Goal: Task Accomplishment & Management: Manage account settings

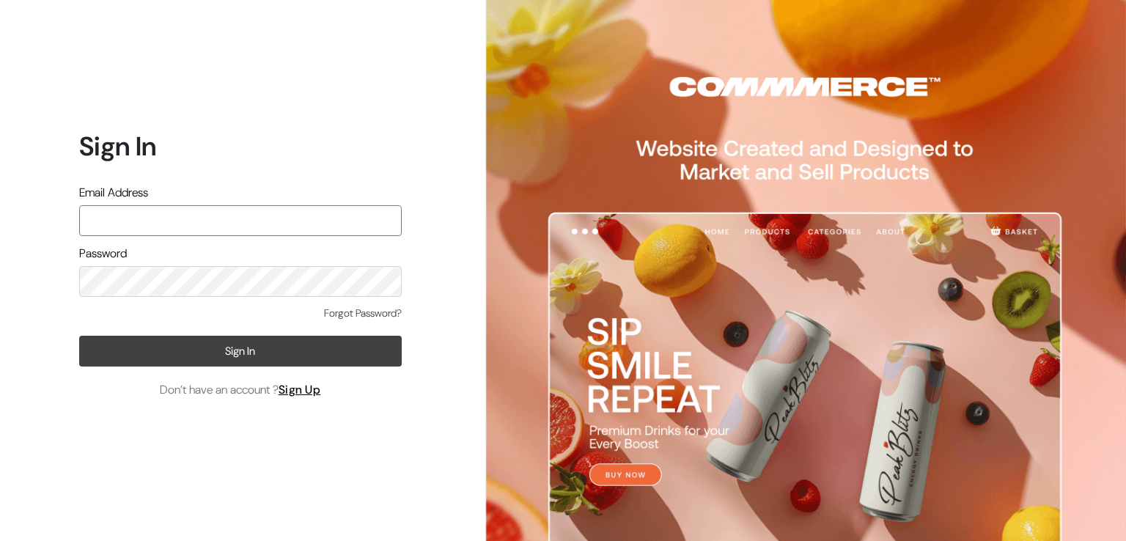
type input "varnambyaadhira@gmail.com"
click at [243, 358] on button "Sign In" at bounding box center [240, 351] width 323 height 31
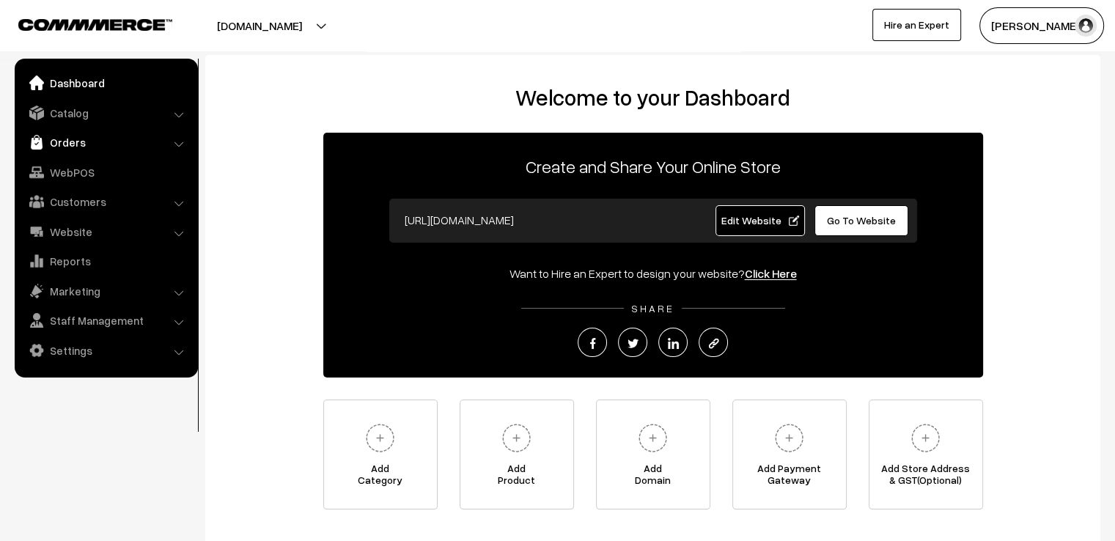
click at [67, 139] on link "Orders" at bounding box center [105, 142] width 174 height 26
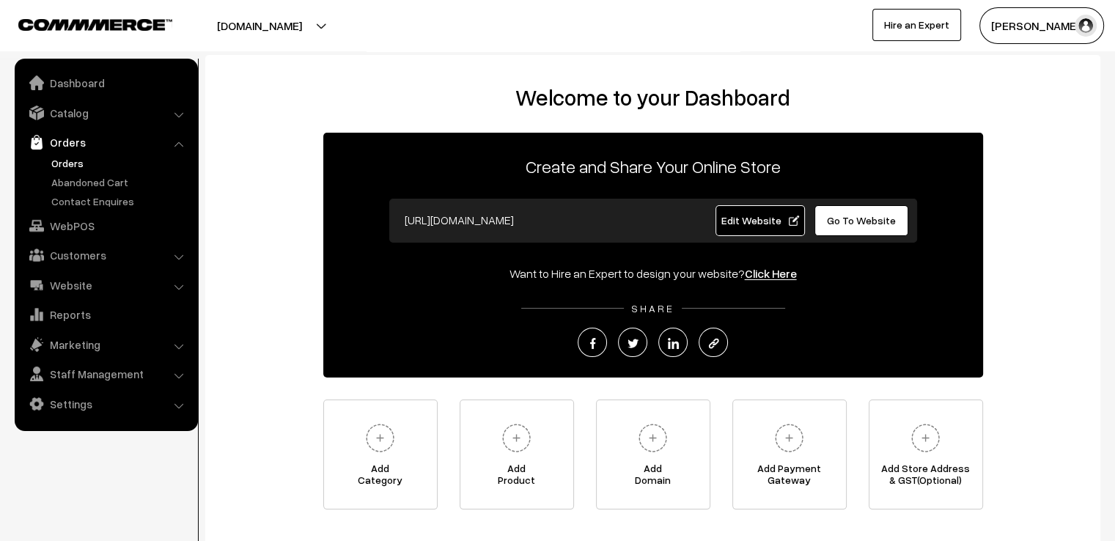
click at [67, 160] on link "Orders" at bounding box center [120, 162] width 145 height 15
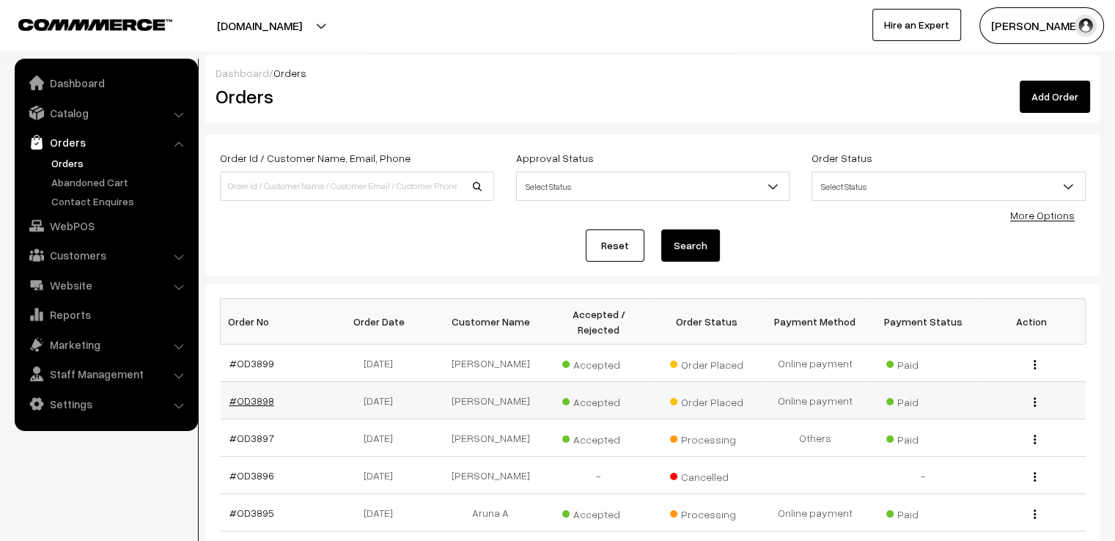
click at [252, 394] on link "#OD3898" at bounding box center [251, 400] width 45 height 12
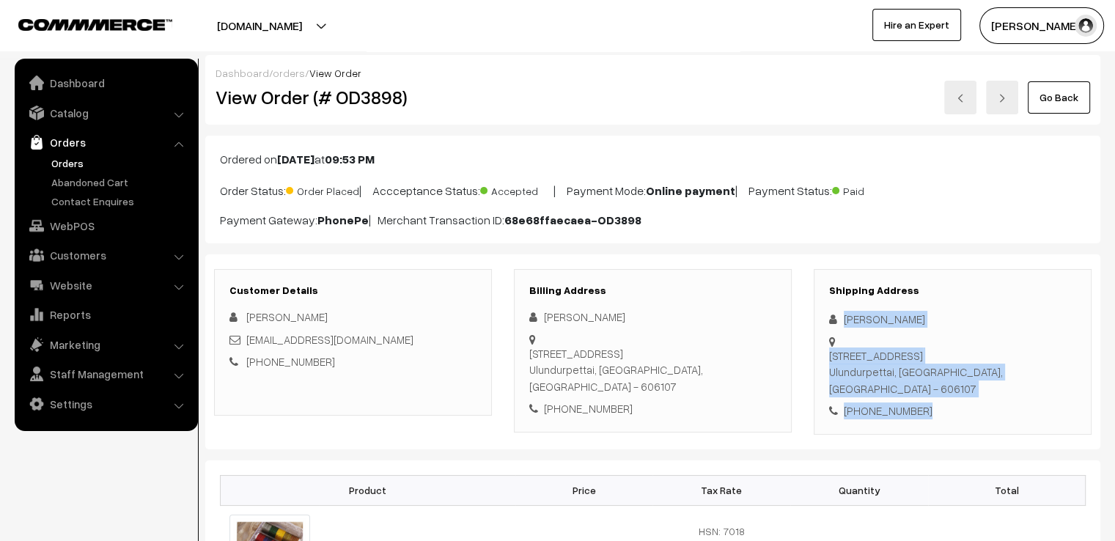
drag, startPoint x: 927, startPoint y: 410, endPoint x: 830, endPoint y: 312, distance: 137.4
click at [830, 312] on div "Shipping Address Syed Shameer 3 ,Kaithey Millath Street,TVN road,, ulundurpet,k…" at bounding box center [953, 352] width 278 height 166
copy div "Syed Shameer 3 ,Kaithey Millath Street,TVN road,, ulundurpet,kallakurichi distr…"
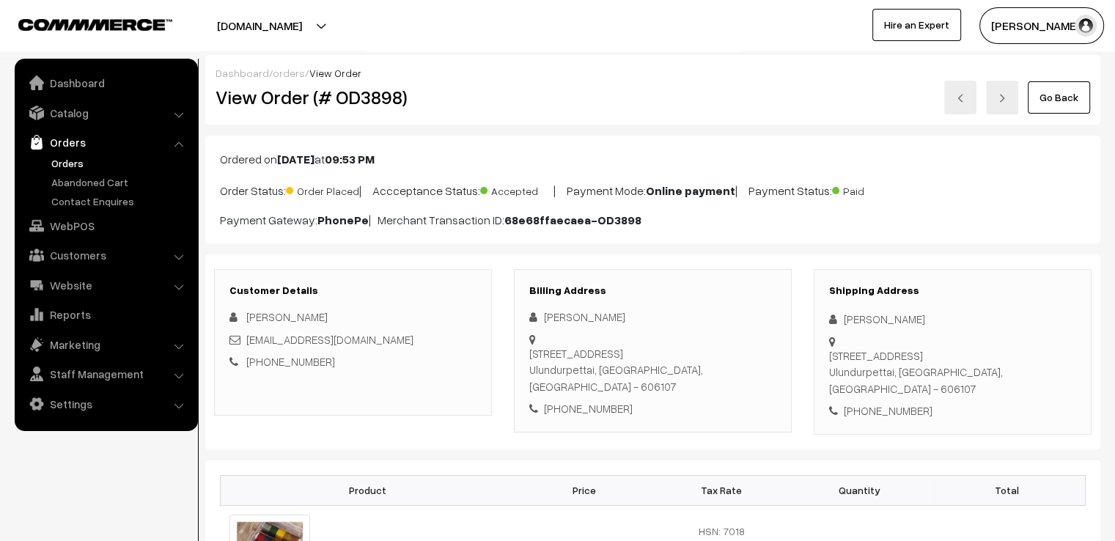
click at [682, 40] on div "Varnam Aadhira My Profile Refer & Earn Support Sign Out Hire an Expert" at bounding box center [840, 25] width 565 height 37
click at [957, 89] on link at bounding box center [960, 98] width 32 height 34
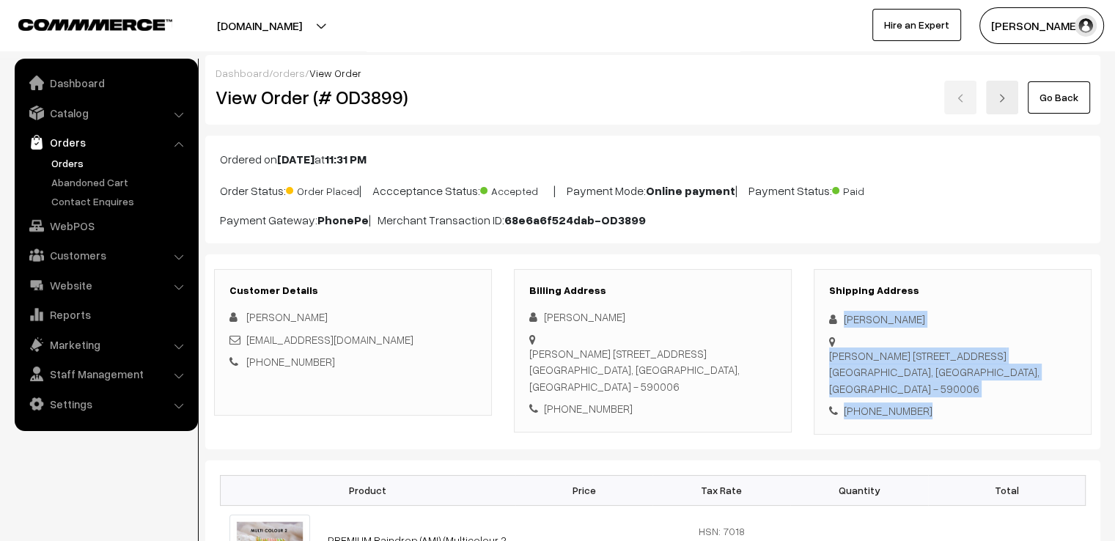
drag, startPoint x: 941, startPoint y: 391, endPoint x: 802, endPoint y: 298, distance: 166.9
click at [803, 298] on div "Shipping Address Chandrala Vaze [STREET_ADDRESS] [PHONE_NUMBER]" at bounding box center [953, 352] width 300 height 166
copy div "Chandrala [PERSON_NAME] [STREET_ADDRESS] - 590006 [PHONE_NUMBER]"
